Goal: Check status: Check status

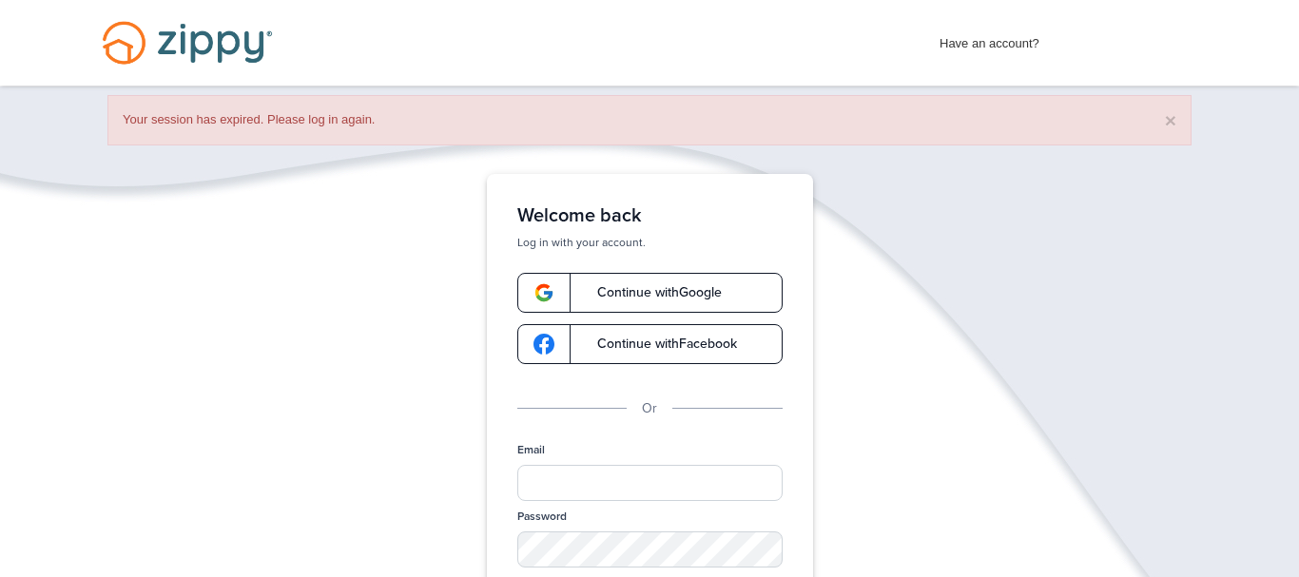
drag, startPoint x: 0, startPoint y: 0, endPoint x: 356, endPoint y: 347, distance: 497.1
click at [356, 347] on div "Verify your Email We just resent an email with a link to set your password to .…" at bounding box center [649, 498] width 1299 height 648
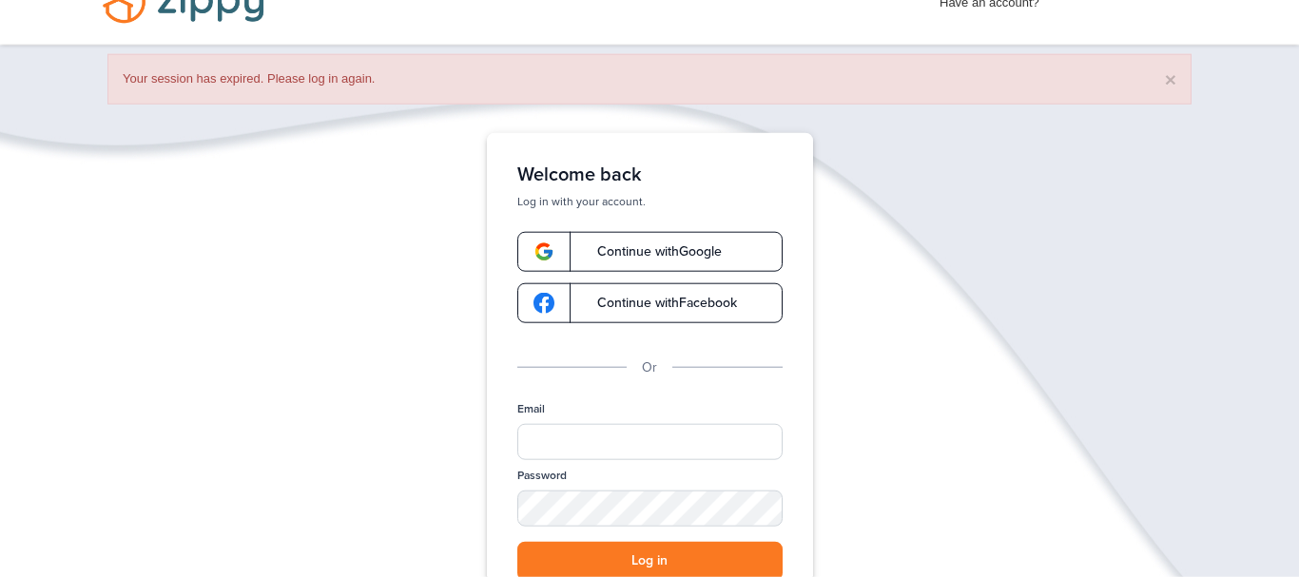
scroll to position [49, 0]
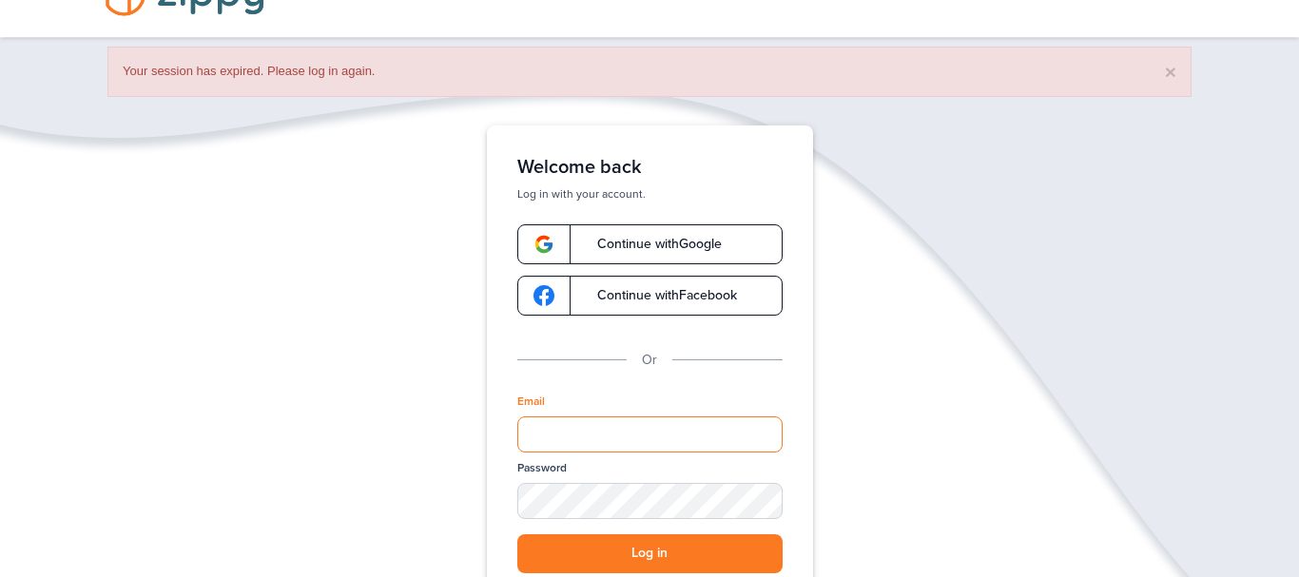
click at [543, 432] on input "Email" at bounding box center [649, 435] width 265 height 36
type input "**********"
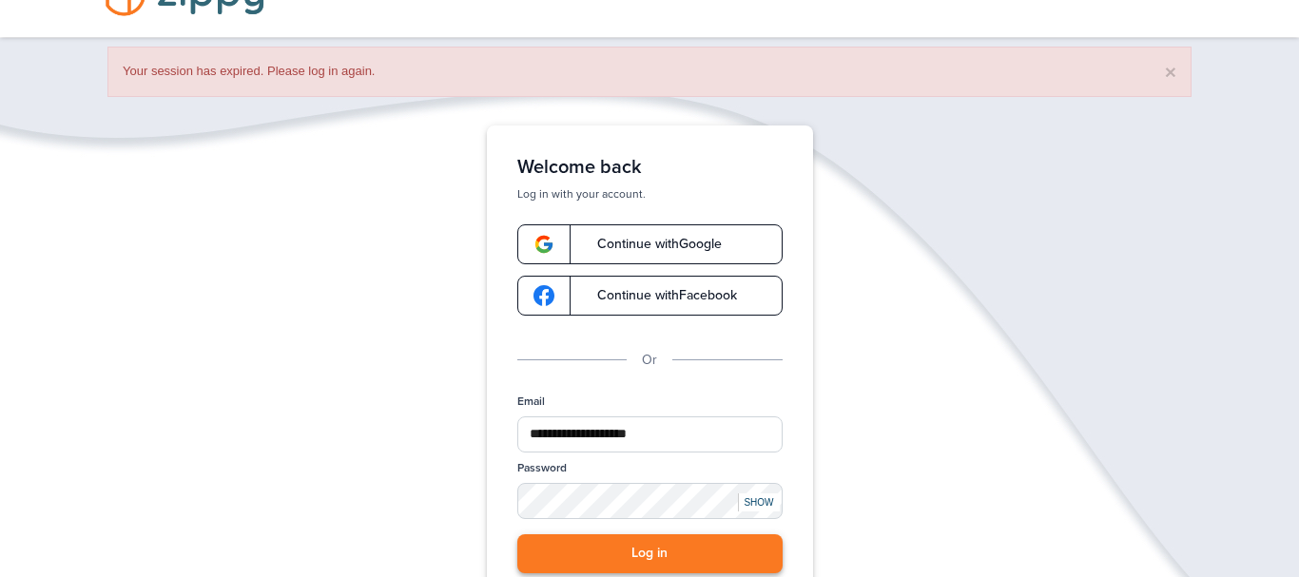
click at [601, 555] on button "Log in" at bounding box center [649, 554] width 265 height 39
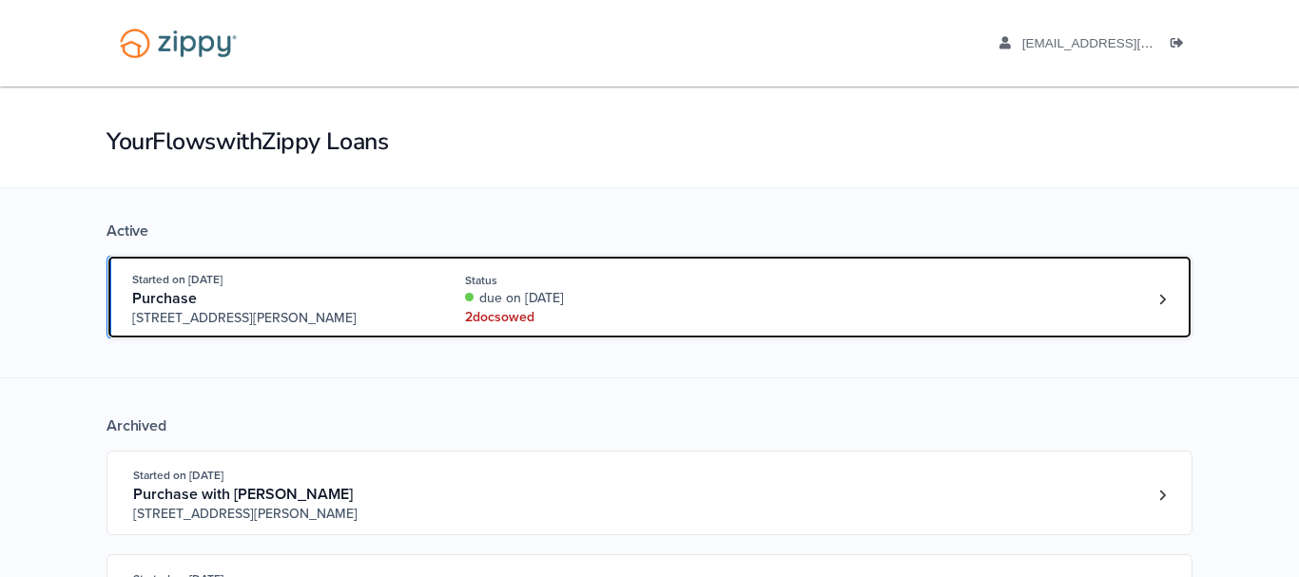
click at [487, 318] on div "2 doc s owed" at bounding box center [592, 317] width 254 height 19
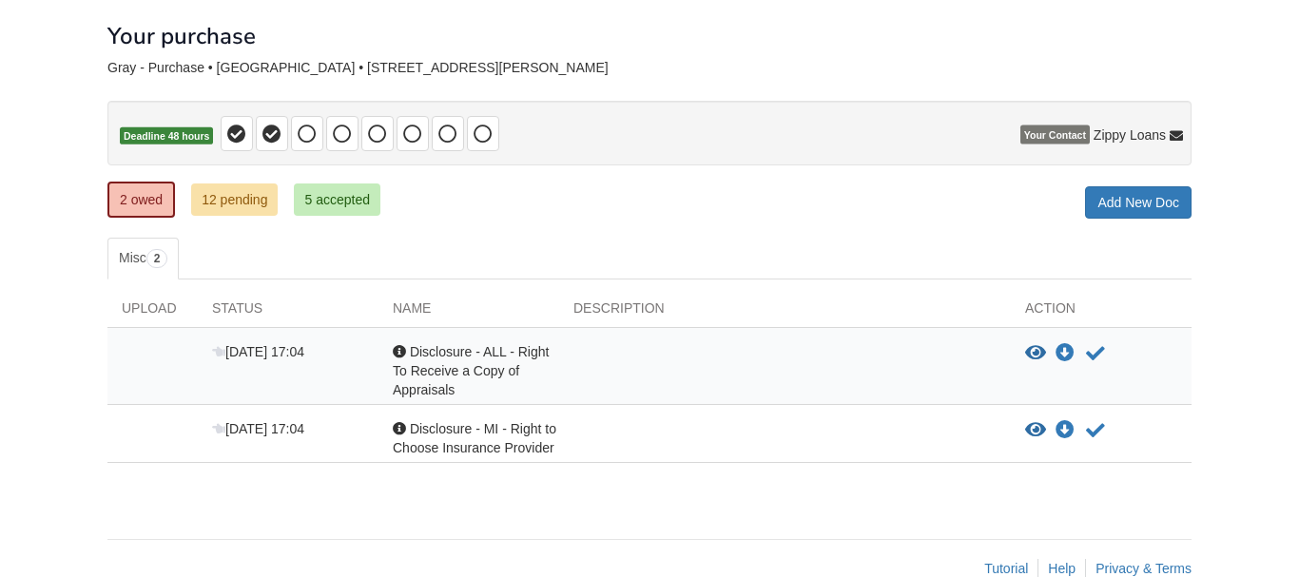
scroll to position [97, 0]
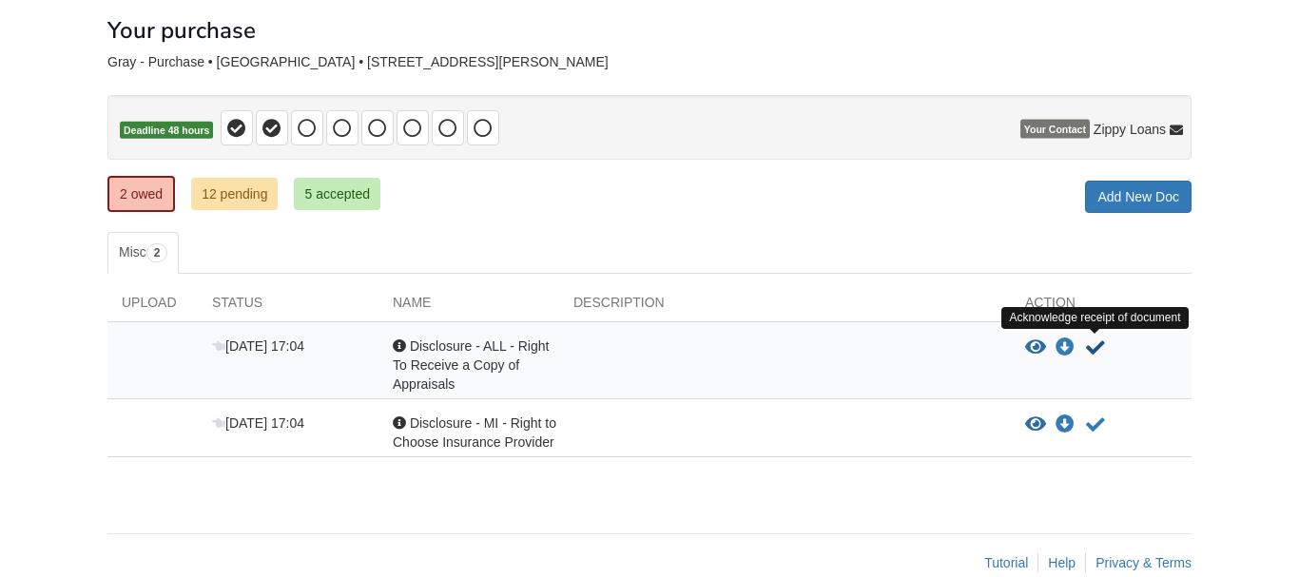
click at [1100, 342] on icon "Acknowledge receipt of document" at bounding box center [1095, 348] width 19 height 19
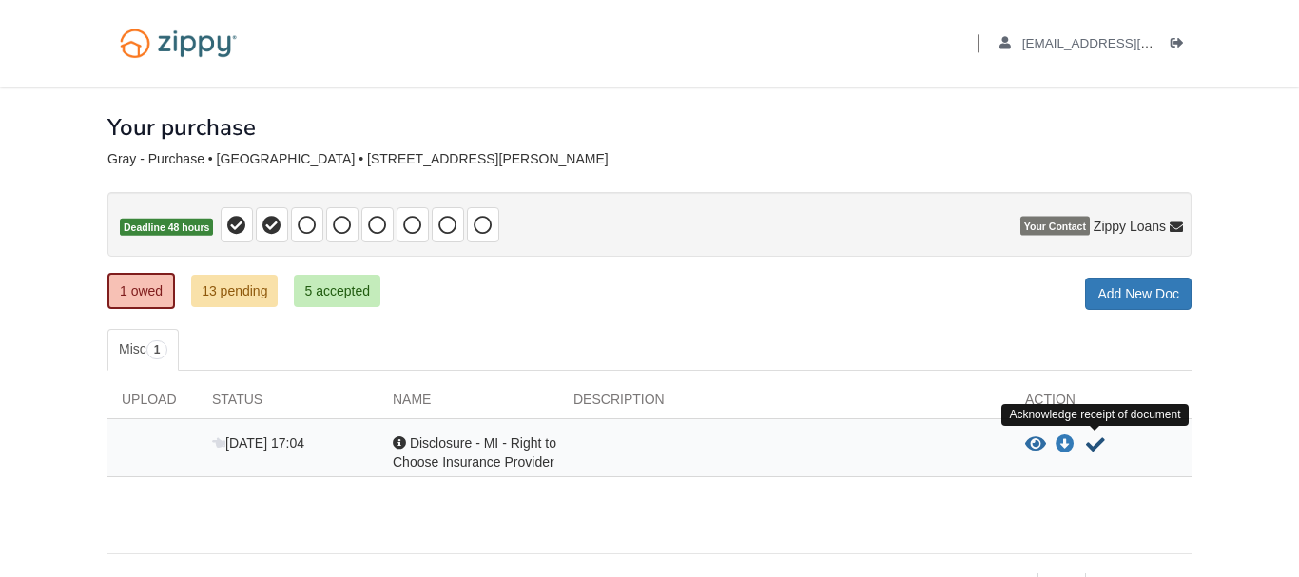
click at [1098, 447] on icon "Acknowledge receipt of document" at bounding box center [1095, 445] width 19 height 19
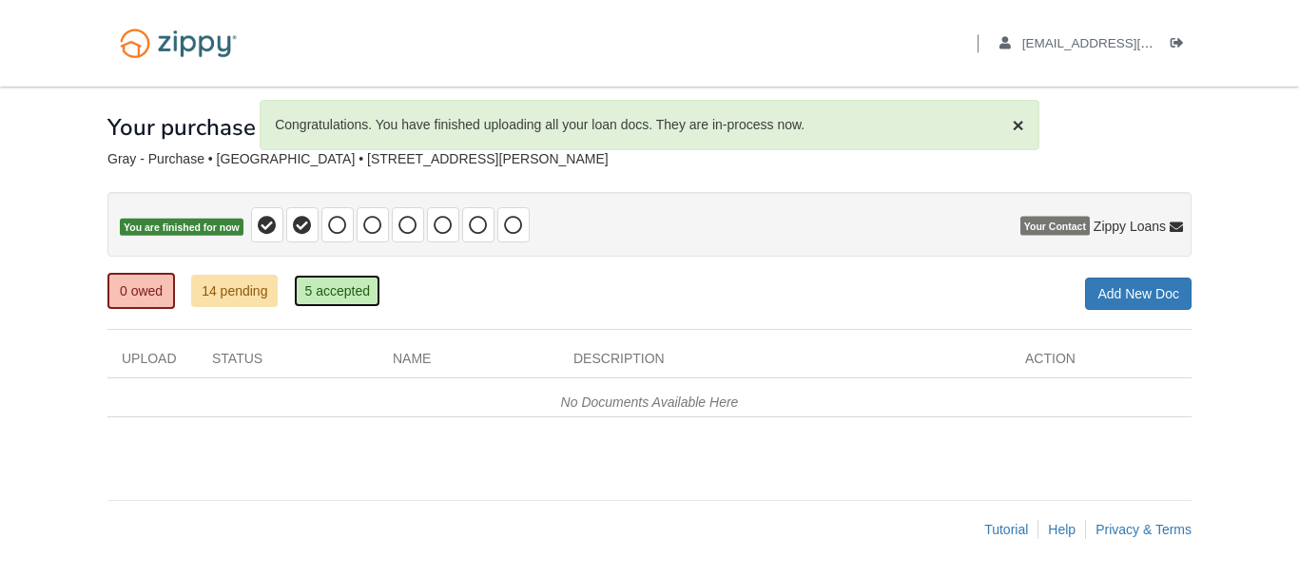
click at [322, 282] on link "5 accepted" at bounding box center [337, 291] width 87 height 32
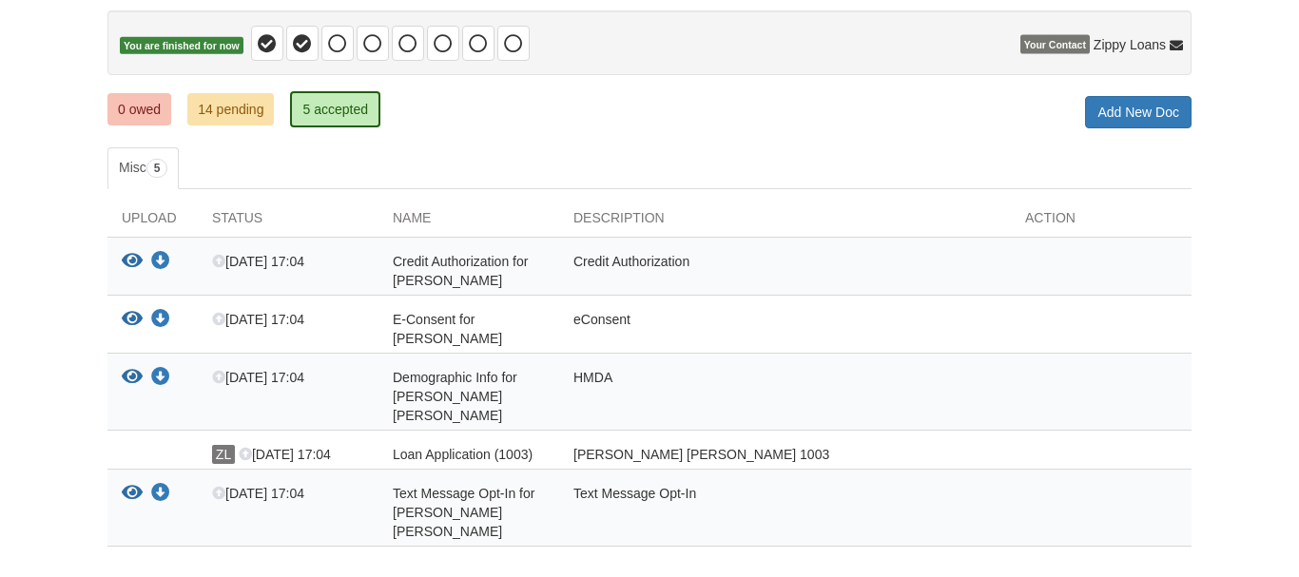
scroll to position [146, 0]
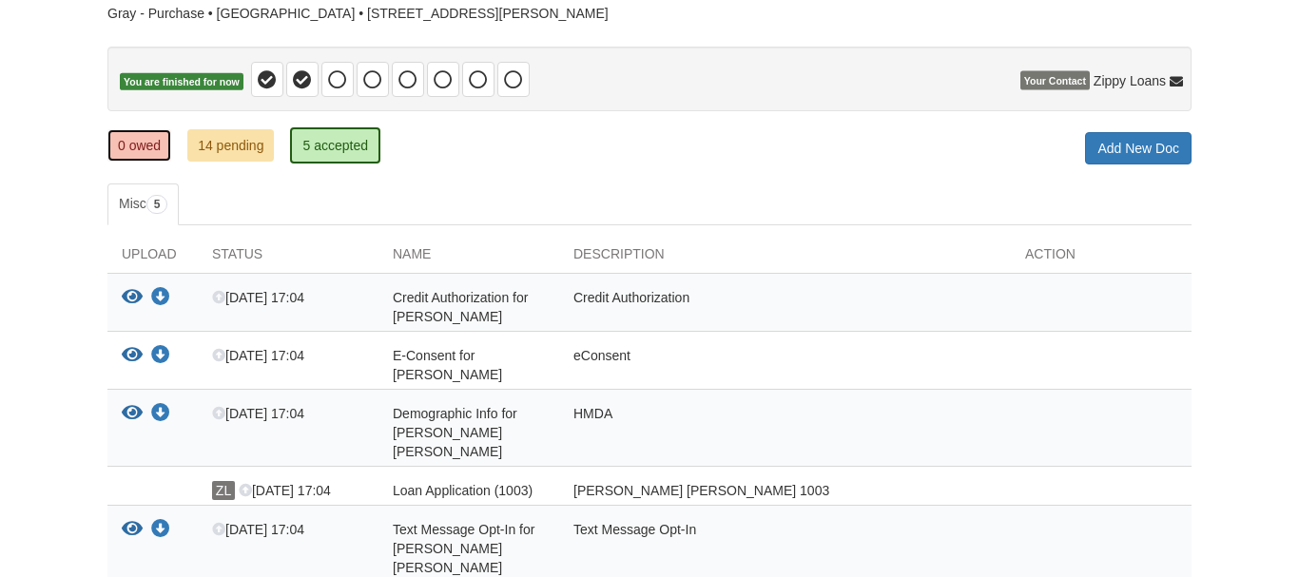
click at [147, 154] on link "0 owed" at bounding box center [139, 145] width 64 height 32
